Goal: Task Accomplishment & Management: Manage account settings

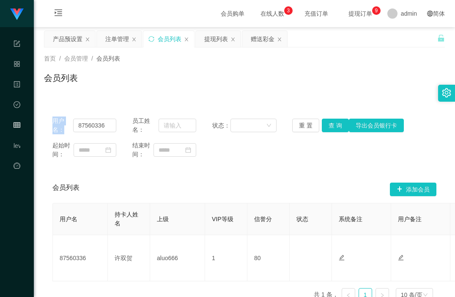
drag, startPoint x: 86, startPoint y: 121, endPoint x: 66, endPoint y: 121, distance: 19.5
click at [66, 121] on div "用户名： 87560336 员工姓名： 状态： 重 置 查 询 导出会员银行卡" at bounding box center [244, 125] width 384 height 18
click at [131, 99] on div "用户名： 87560336 员工姓名： 状态： 重 置 查 询 导出会员银行卡 起始时间： 结束时间： 会员列表 添加会员 用户名 持卡人姓名 上级 VIP等…" at bounding box center [244, 203] width 401 height 210
click at [91, 130] on input "87560336" at bounding box center [94, 126] width 43 height 14
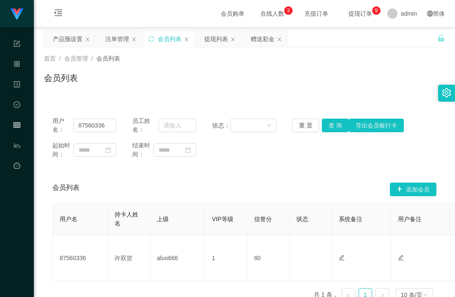
click at [190, 80] on div "会员列表" at bounding box center [244, 81] width 401 height 19
click at [262, 40] on div "赠送彩金" at bounding box center [263, 39] width 24 height 16
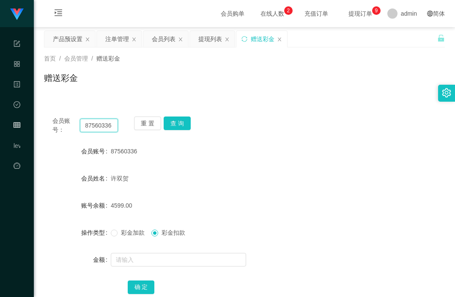
click at [102, 129] on input "87560336" at bounding box center [99, 126] width 38 height 14
paste input "94688087"
type input "94688087"
click at [181, 124] on button "查 询" at bounding box center [177, 123] width 27 height 14
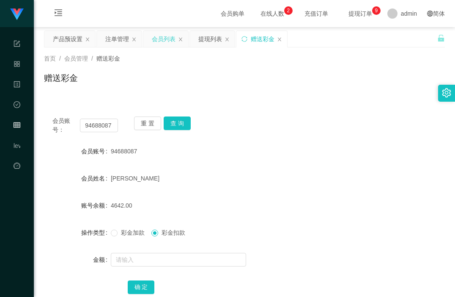
click at [165, 40] on div "会员列表" at bounding box center [164, 39] width 24 height 16
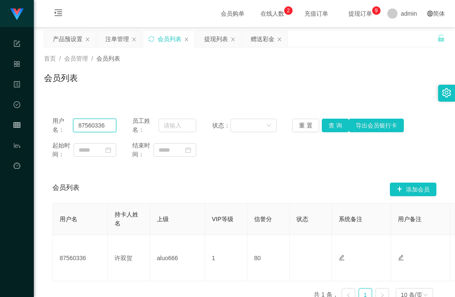
click at [91, 128] on input "87560336" at bounding box center [94, 126] width 43 height 14
paste input "94688087"
type input "94688087"
click at [328, 127] on button "查 询" at bounding box center [335, 126] width 27 height 14
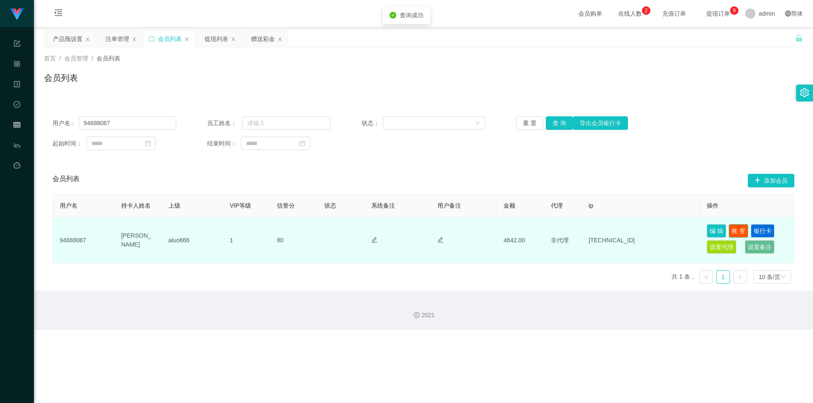
click at [455, 234] on button "账 变" at bounding box center [737, 231] width 19 height 14
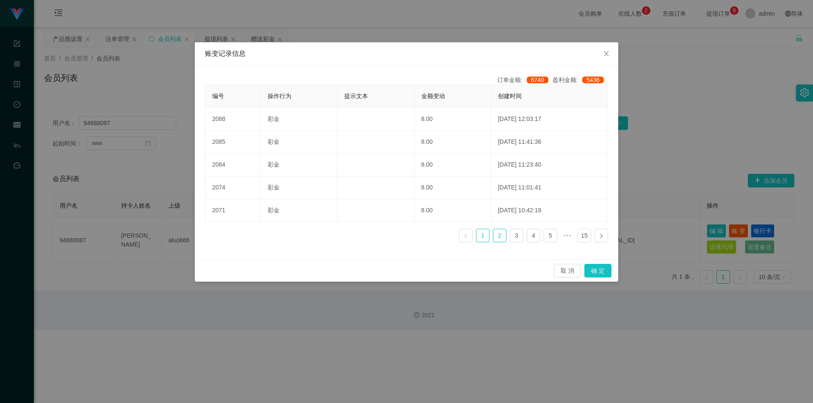
click at [455, 234] on li "2" at bounding box center [500, 236] width 14 height 14
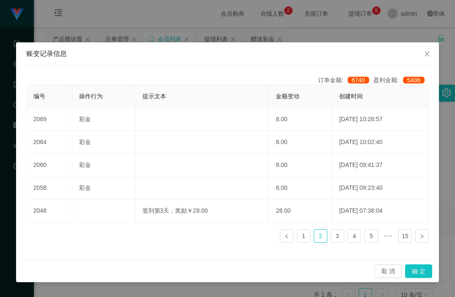
click at [336, 30] on div "账变记录信息 订单金额: 6740 盈利金额: 5436 编号 操作行为 提示文本 金额变动 创建时间 2069 彩金 8.00 [DATE] 10:28:5…" at bounding box center [227, 148] width 455 height 297
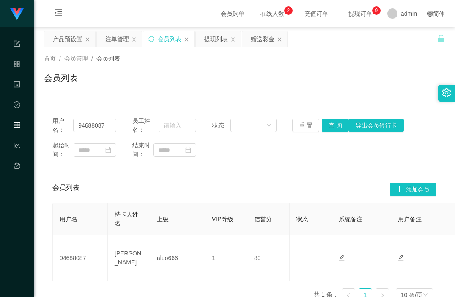
drag, startPoint x: 269, startPoint y: 40, endPoint x: 261, endPoint y: 51, distance: 14.0
click at [269, 40] on div "赠送彩金" at bounding box center [263, 39] width 24 height 16
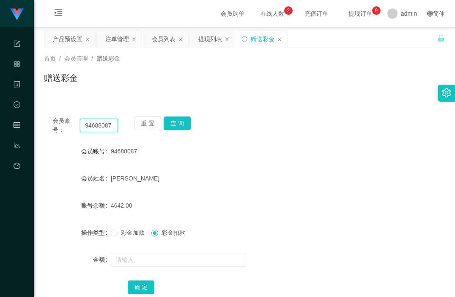
click at [95, 128] on input "94688087" at bounding box center [99, 126] width 38 height 14
click at [180, 125] on button "查 询" at bounding box center [177, 123] width 27 height 14
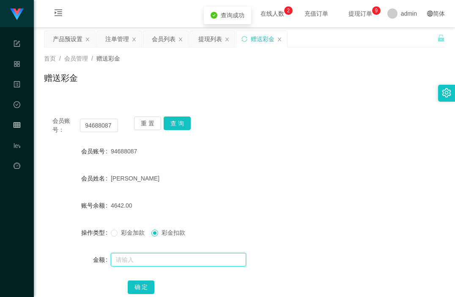
click at [137, 259] on input "text" at bounding box center [178, 260] width 135 height 14
click at [120, 234] on span "彩金加款" at bounding box center [133, 232] width 30 height 7
click at [133, 265] on input "text" at bounding box center [178, 260] width 135 height 14
type input "7"
click at [123, 260] on input "7000" at bounding box center [178, 260] width 135 height 14
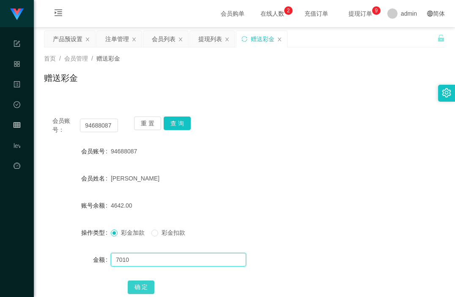
type input "7010"
click at [146, 284] on button "确 定" at bounding box center [141, 287] width 27 height 14
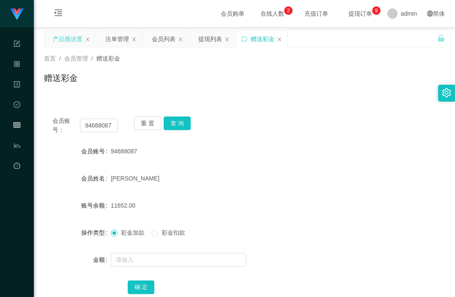
click at [72, 41] on div "产品预设置" at bounding box center [68, 39] width 30 height 16
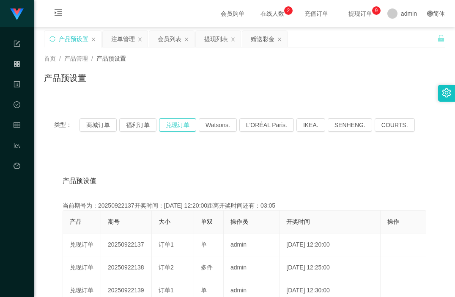
click at [173, 127] on button "兑现订单" at bounding box center [177, 125] width 37 height 14
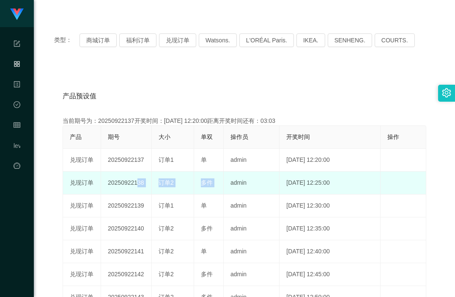
drag, startPoint x: 135, startPoint y: 184, endPoint x: 231, endPoint y: 180, distance: 95.7
click at [231, 180] on tr "兑现订单 20250922138 订单2 多件 admin [DATE] 12:25:00 编 辑 限制投注" at bounding box center [245, 182] width 364 height 23
click at [280, 181] on td "[DATE] 12:25:00" at bounding box center [330, 182] width 101 height 23
drag, startPoint x: 347, startPoint y: 178, endPoint x: 78, endPoint y: 181, distance: 269.6
click at [77, 181] on tr "兑现订单 20250922138 订单2 多件 admin [DATE] 12:25:00 编 辑 限制投注" at bounding box center [245, 182] width 364 height 23
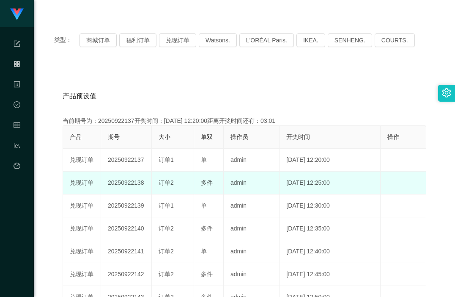
click at [141, 175] on td "20250922138" at bounding box center [126, 182] width 51 height 23
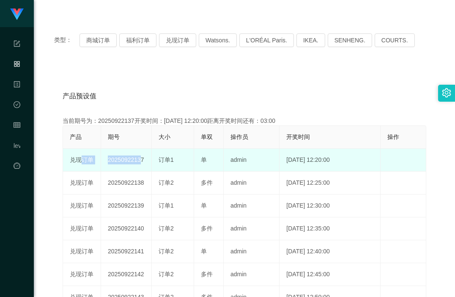
drag, startPoint x: 78, startPoint y: 159, endPoint x: 159, endPoint y: 168, distance: 81.7
click at [144, 161] on tr "兑现订单 20250922137 订单1 单 admin [DATE] 12:20:00 编 辑 限制投注" at bounding box center [245, 160] width 364 height 23
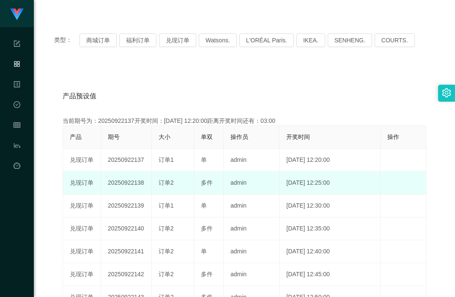
drag, startPoint x: 169, startPoint y: 175, endPoint x: 151, endPoint y: 182, distance: 19.8
click at [169, 176] on td "订单2" at bounding box center [173, 182] width 42 height 23
click at [206, 185] on span "多件" at bounding box center [207, 182] width 12 height 7
drag, startPoint x: 158, startPoint y: 186, endPoint x: 223, endPoint y: 181, distance: 65.3
click at [223, 181] on tr "兑现订单 20250922138 订单2 多件 admin [DATE] 12:25:00 编 辑 限制投注" at bounding box center [245, 182] width 364 height 23
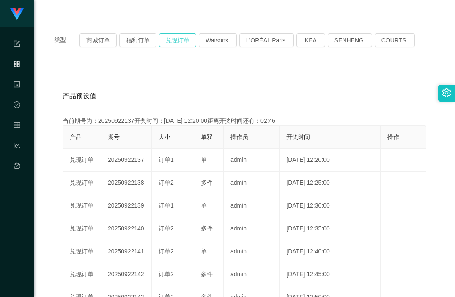
click at [180, 42] on button "兑现订单" at bounding box center [177, 40] width 37 height 14
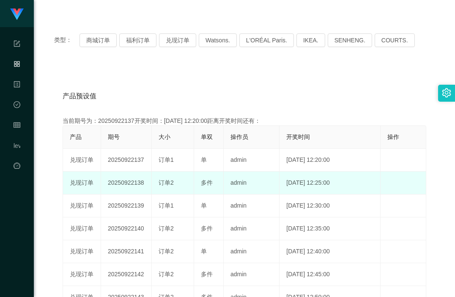
click at [152, 176] on td "订单2" at bounding box center [173, 182] width 42 height 23
drag, startPoint x: 135, startPoint y: 186, endPoint x: 215, endPoint y: 187, distance: 80.0
click at [215, 187] on tr "兑现订单 20250922138 订单2 多件 admin [DATE] 12:25:00 编 辑 限制投注" at bounding box center [245, 182] width 364 height 23
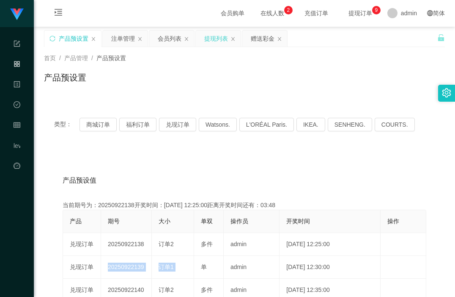
scroll to position [0, 0]
click at [130, 36] on div "注单管理" at bounding box center [123, 39] width 24 height 16
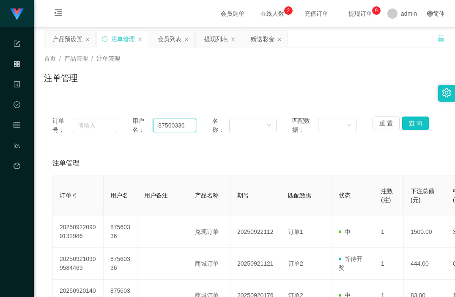
click at [173, 128] on input "87560336" at bounding box center [174, 126] width 43 height 14
paste input "94688087"
type input "94688087"
click at [409, 123] on button "查 询" at bounding box center [415, 123] width 27 height 14
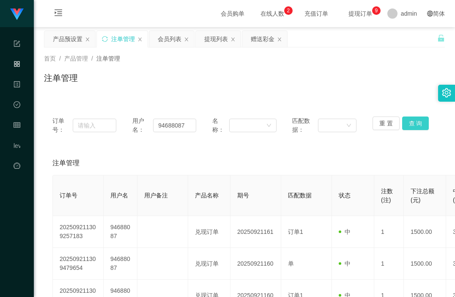
click at [408, 118] on button "查 询" at bounding box center [415, 123] width 27 height 14
click at [409, 123] on button "查 询" at bounding box center [415, 123] width 27 height 14
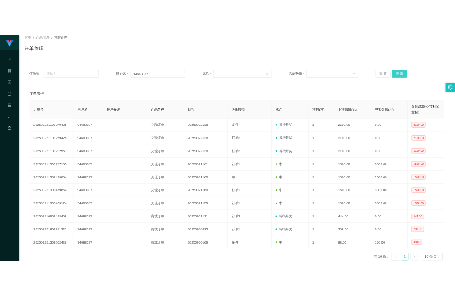
scroll to position [42, 0]
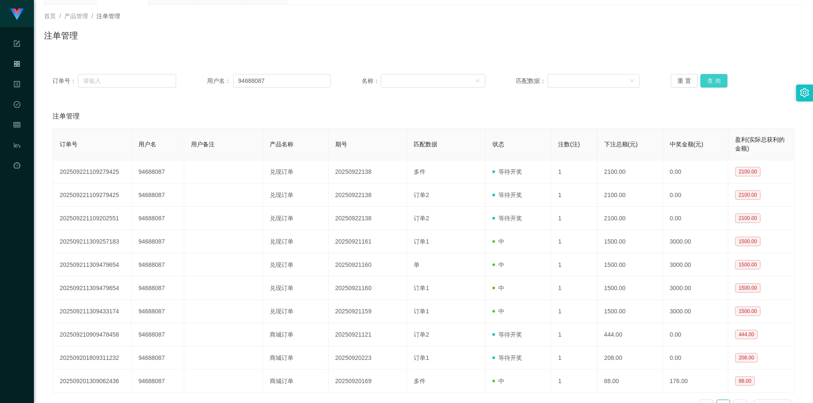
click at [455, 78] on button "查 询" at bounding box center [713, 81] width 27 height 14
click at [455, 84] on button "查 询" at bounding box center [713, 81] width 27 height 14
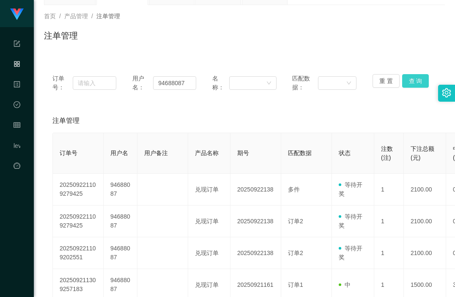
click at [410, 79] on button "查 询" at bounding box center [415, 81] width 27 height 14
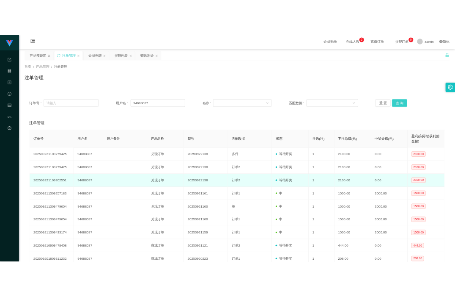
scroll to position [0, 0]
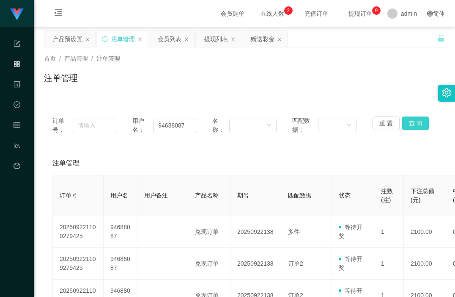
click at [415, 125] on button "查 询" at bounding box center [415, 123] width 27 height 14
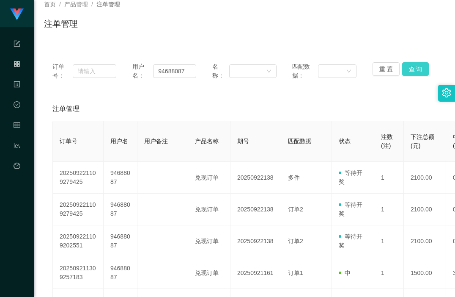
scroll to position [42, 0]
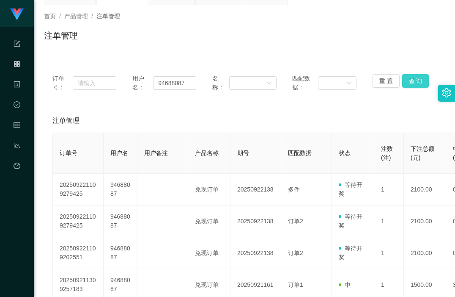
click at [412, 82] on button "查 询" at bounding box center [415, 81] width 27 height 14
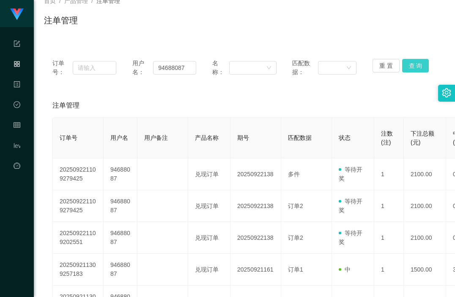
scroll to position [85, 0]
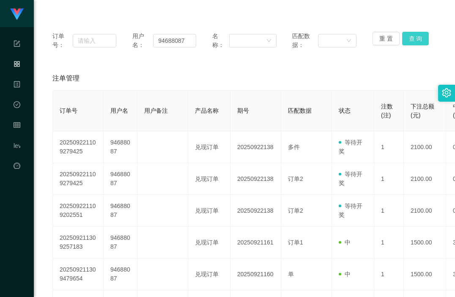
click at [413, 37] on button "查 询" at bounding box center [415, 39] width 27 height 14
click at [418, 39] on button "查 询" at bounding box center [415, 39] width 27 height 14
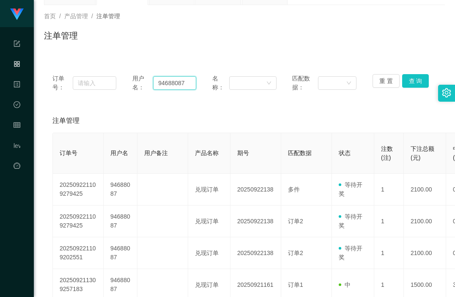
click at [176, 85] on input "94688087" at bounding box center [174, 83] width 43 height 14
click at [413, 80] on button "查 询" at bounding box center [415, 81] width 27 height 14
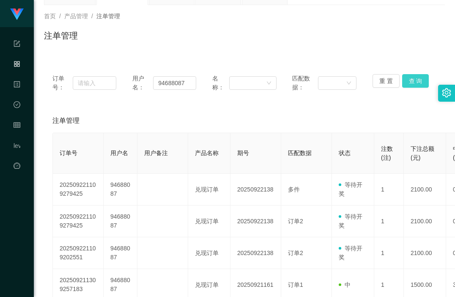
click at [413, 80] on button "查 询" at bounding box center [415, 81] width 27 height 14
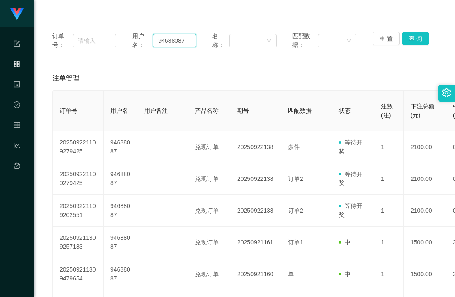
drag, startPoint x: 188, startPoint y: 45, endPoint x: 196, endPoint y: 45, distance: 7.6
click at [188, 45] on input "94688087" at bounding box center [174, 41] width 43 height 14
click at [408, 39] on button "查 询" at bounding box center [415, 39] width 27 height 14
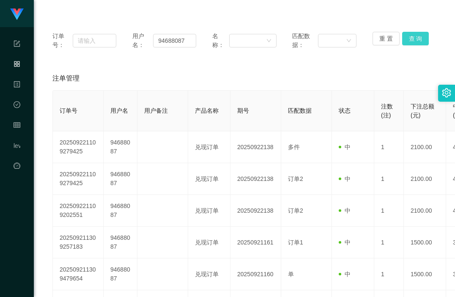
click at [408, 39] on button "查 询" at bounding box center [415, 39] width 27 height 14
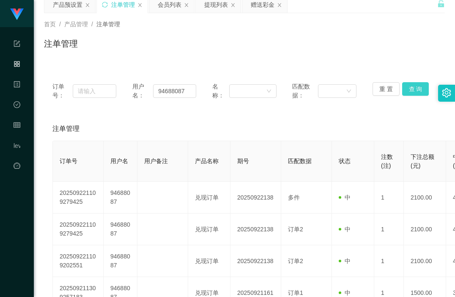
scroll to position [0, 0]
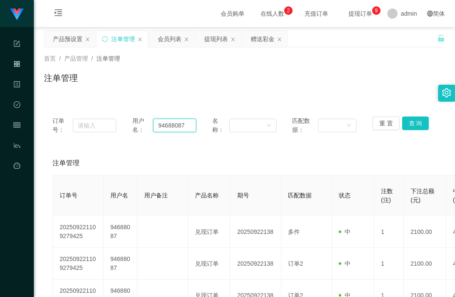
click at [168, 129] on input "94688087" at bounding box center [174, 126] width 43 height 14
click at [161, 43] on div "会员列表" at bounding box center [170, 39] width 24 height 16
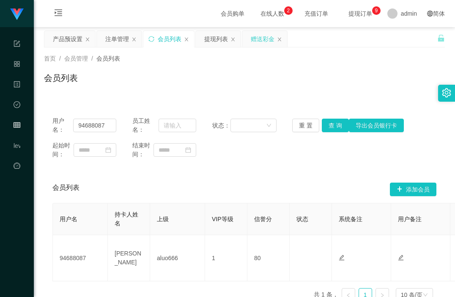
click at [262, 41] on div "赠送彩金" at bounding box center [263, 39] width 24 height 16
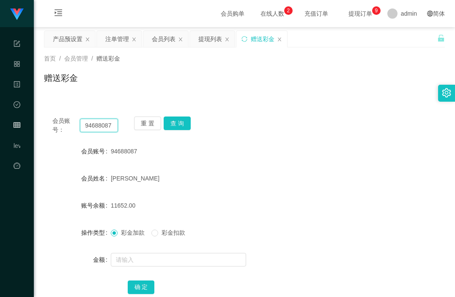
click at [98, 124] on input "94688087" at bounding box center [99, 126] width 38 height 14
click at [176, 120] on button "查 询" at bounding box center [177, 123] width 27 height 14
click at [170, 233] on span "彩金扣款" at bounding box center [173, 232] width 30 height 7
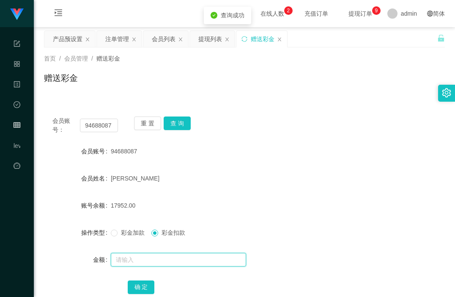
click at [164, 259] on input "text" at bounding box center [178, 260] width 135 height 14
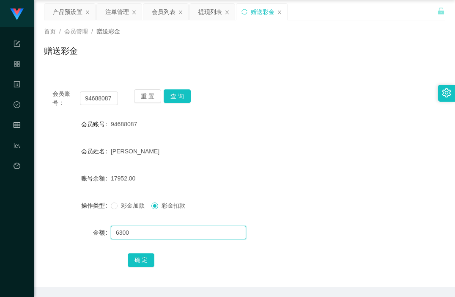
scroll to position [42, 0]
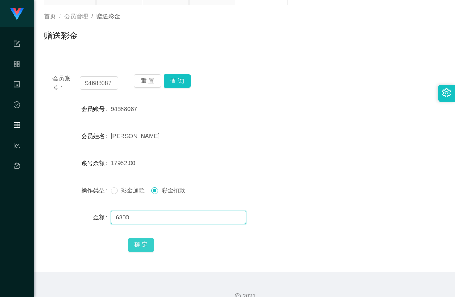
type input "6300"
click at [141, 245] on button "确 定" at bounding box center [141, 245] width 27 height 14
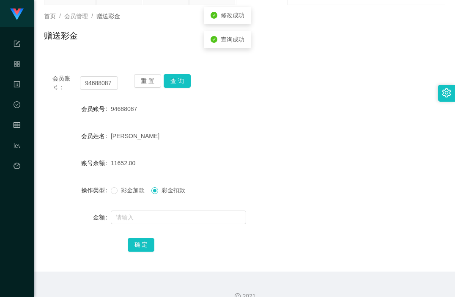
click at [283, 103] on div "94688087" at bounding box center [228, 108] width 234 height 17
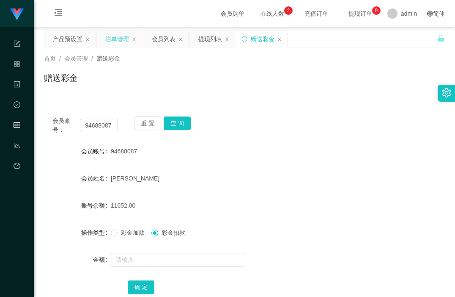
click at [112, 40] on div "注单管理" at bounding box center [117, 39] width 24 height 16
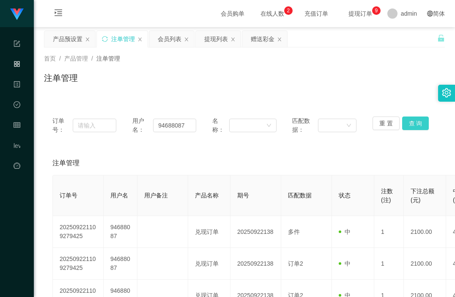
click at [412, 127] on button "查 询" at bounding box center [415, 123] width 27 height 14
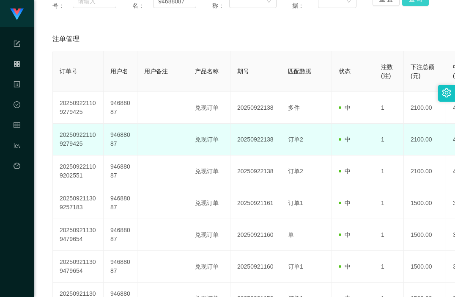
scroll to position [127, 0]
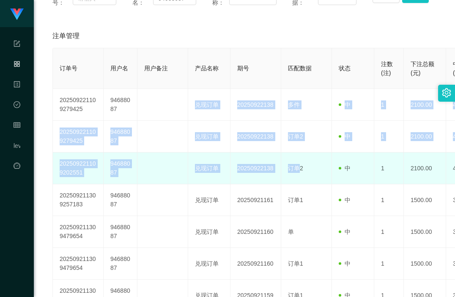
drag, startPoint x: 166, startPoint y: 102, endPoint x: 301, endPoint y: 169, distance: 150.9
click at [301, 169] on tbody "202509221109279425 94688087 兑现订单 20250922138 多件 中 1 2100.00 4200.00 2100.00 202…" at bounding box center [292, 247] width 478 height 317
